Goal: Transaction & Acquisition: Purchase product/service

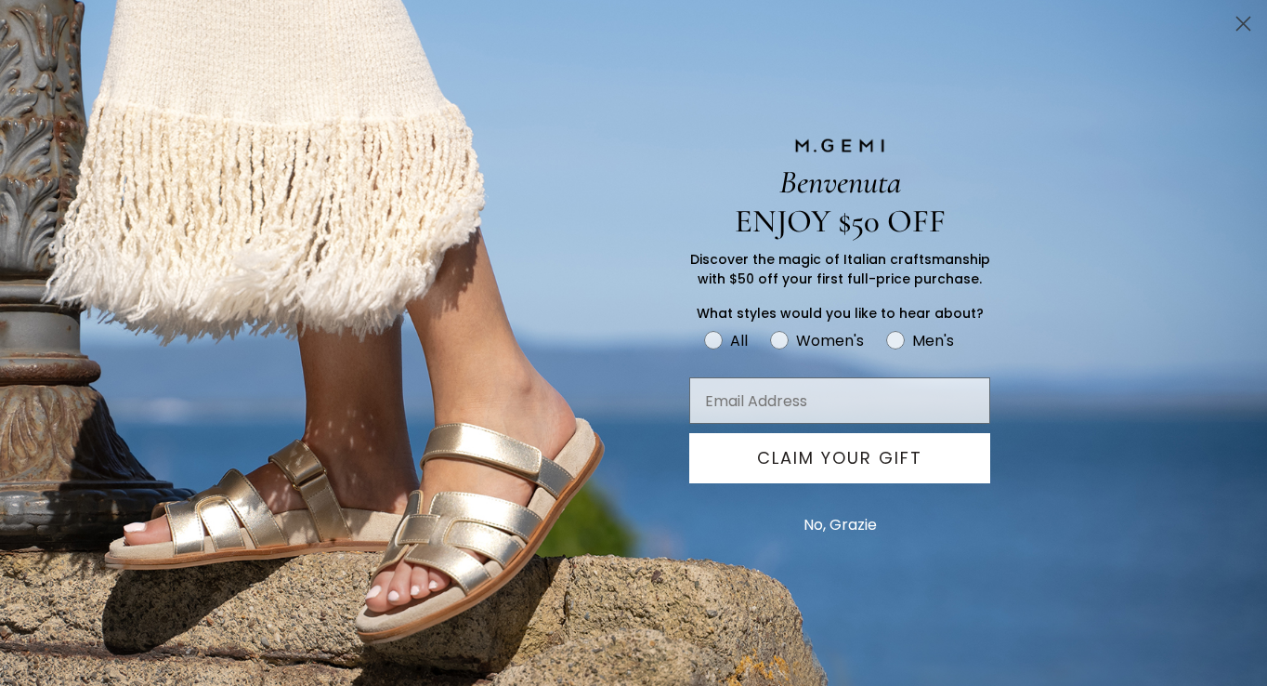
click at [1245, 25] on icon "Close dialog" at bounding box center [1243, 24] width 13 height 13
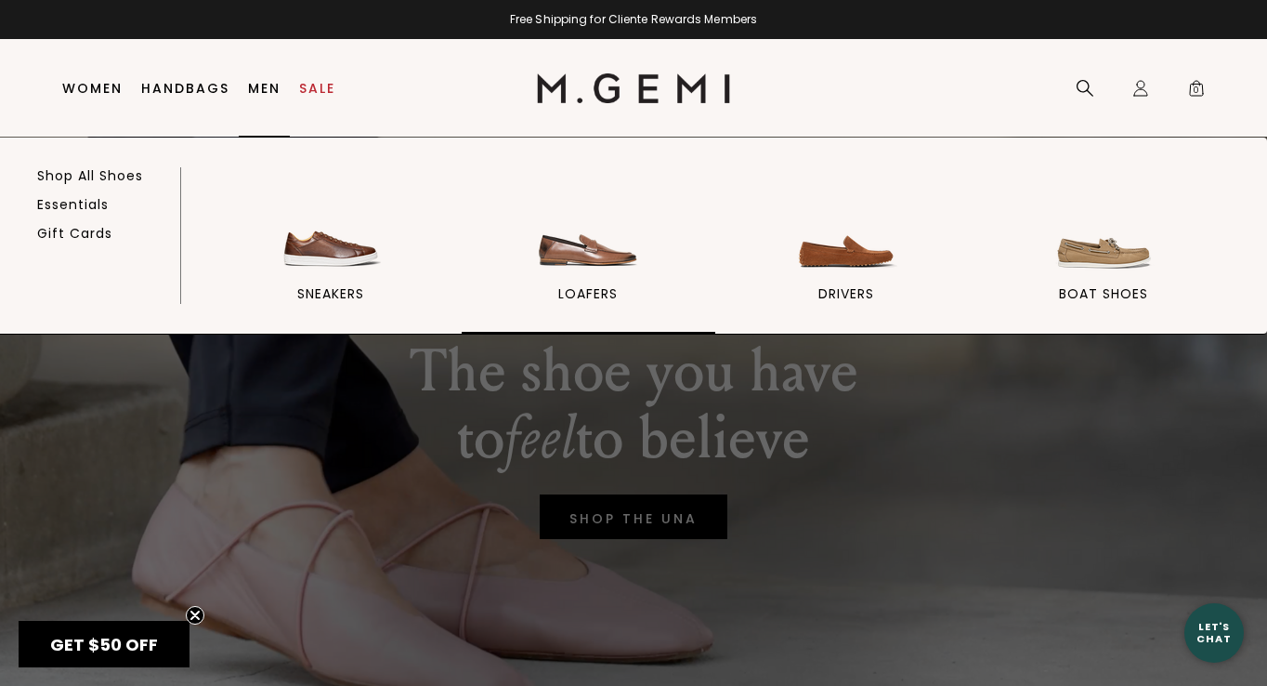
click at [599, 255] on img at bounding box center [588, 224] width 104 height 104
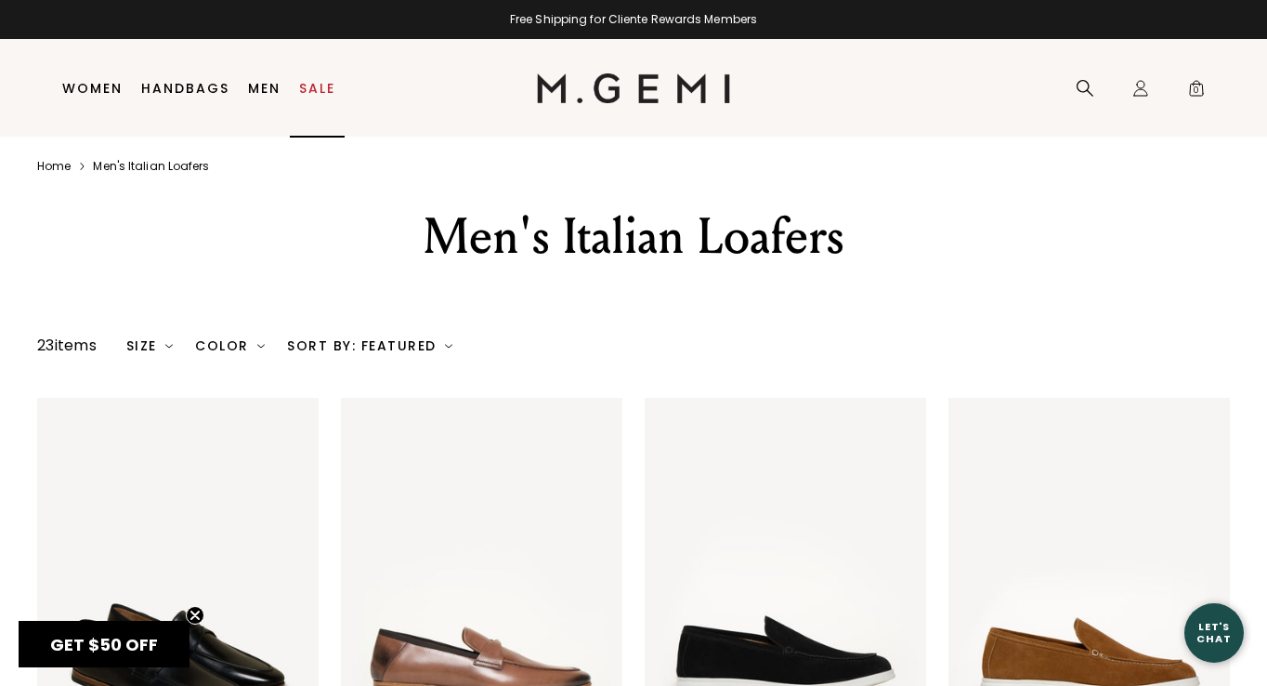
click at [309, 85] on link "Sale" at bounding box center [317, 88] width 36 height 15
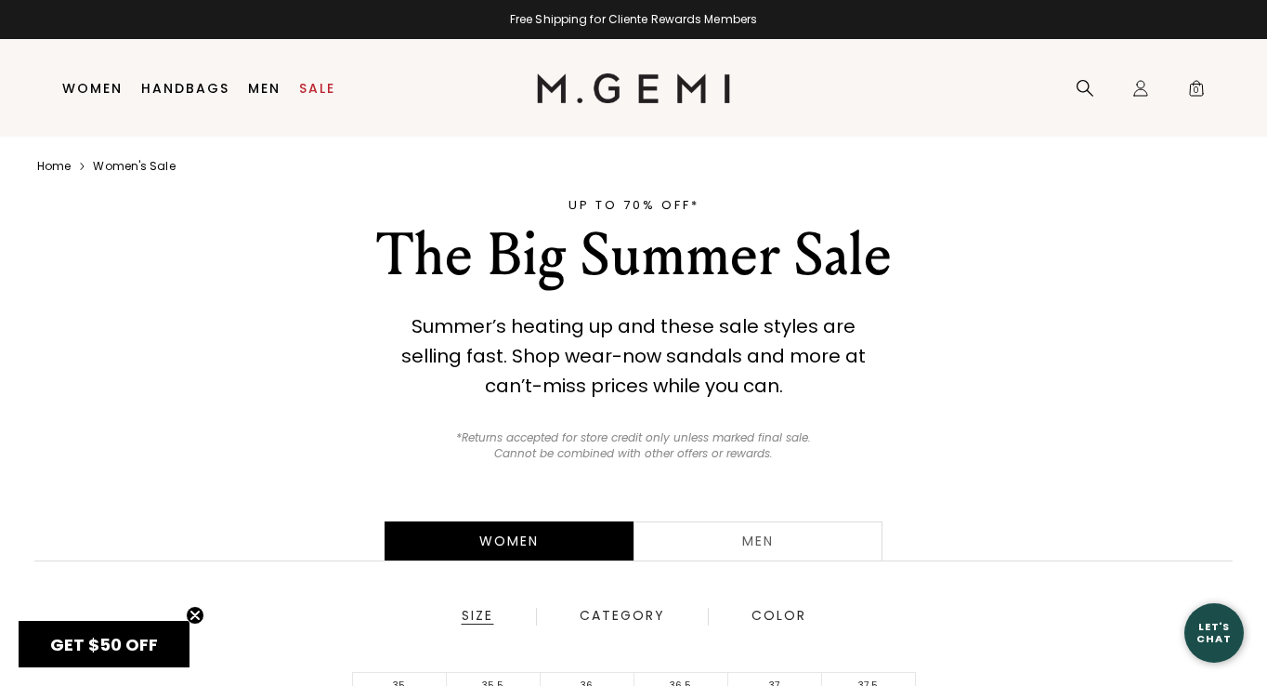
click at [723, 542] on div "Men" at bounding box center [758, 540] width 249 height 39
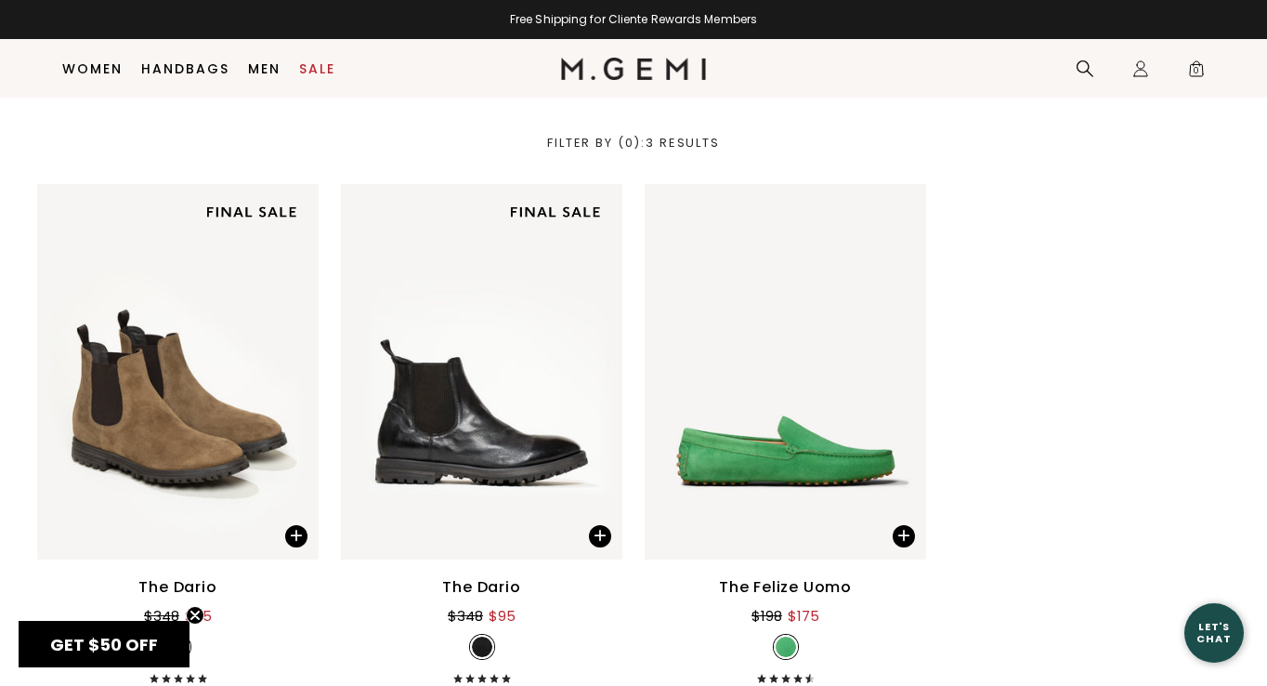
scroll to position [691, 0]
